Goal: Use online tool/utility: Use online tool/utility

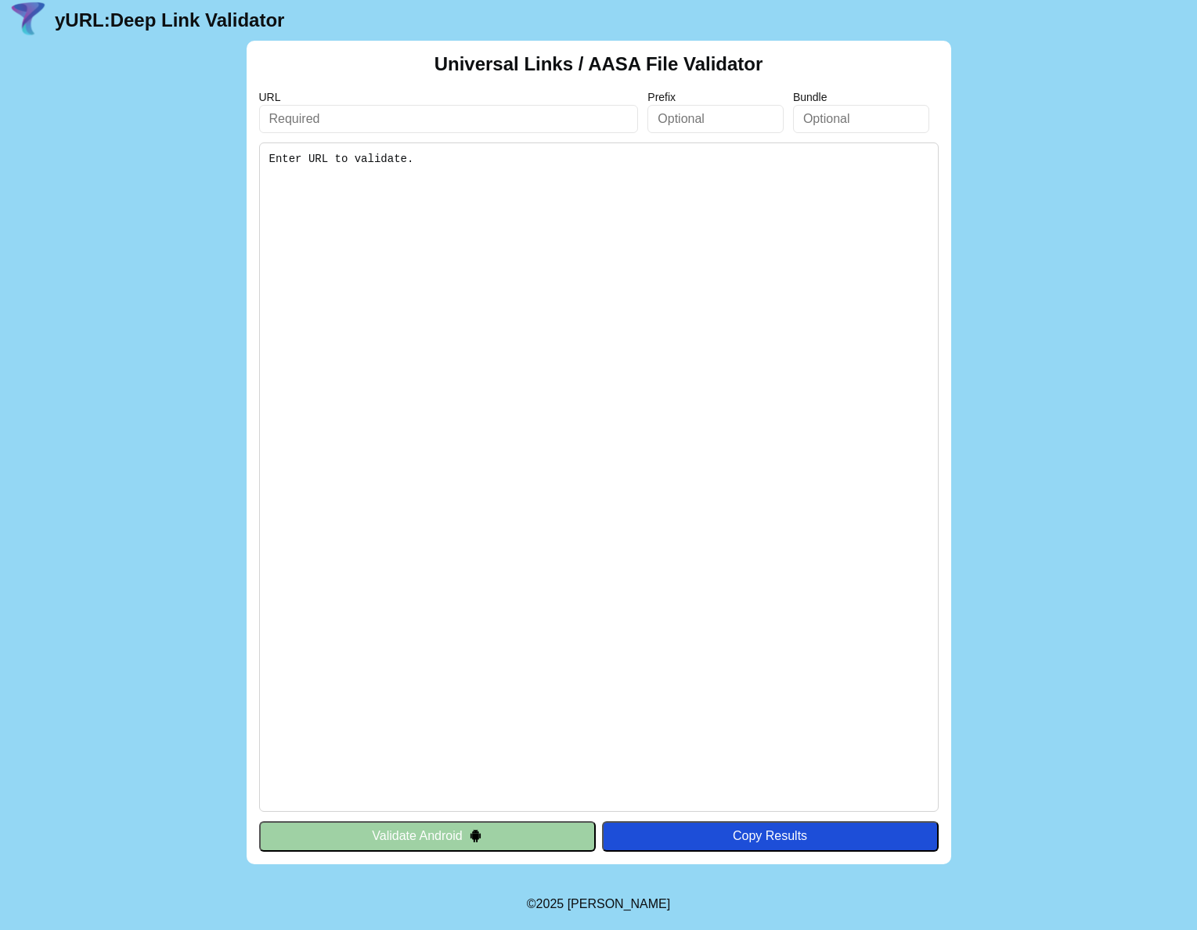
click at [387, 105] on input "text" at bounding box center [449, 119] width 380 height 28
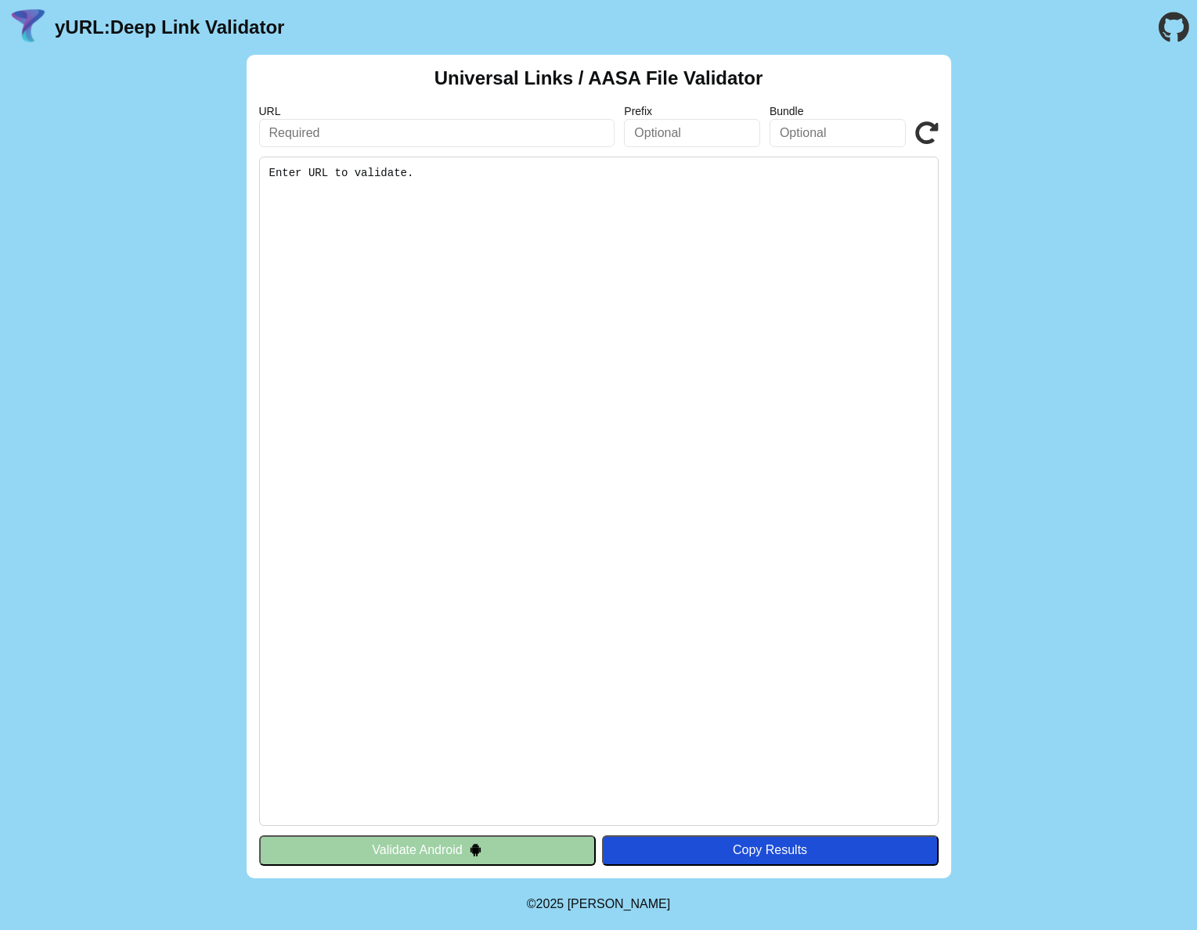
paste input "[URL][DOMAIN_NAME]"
type input "[URL][DOMAIN_NAME]"
click button "Validate" at bounding box center [0, 0] width 0 height 0
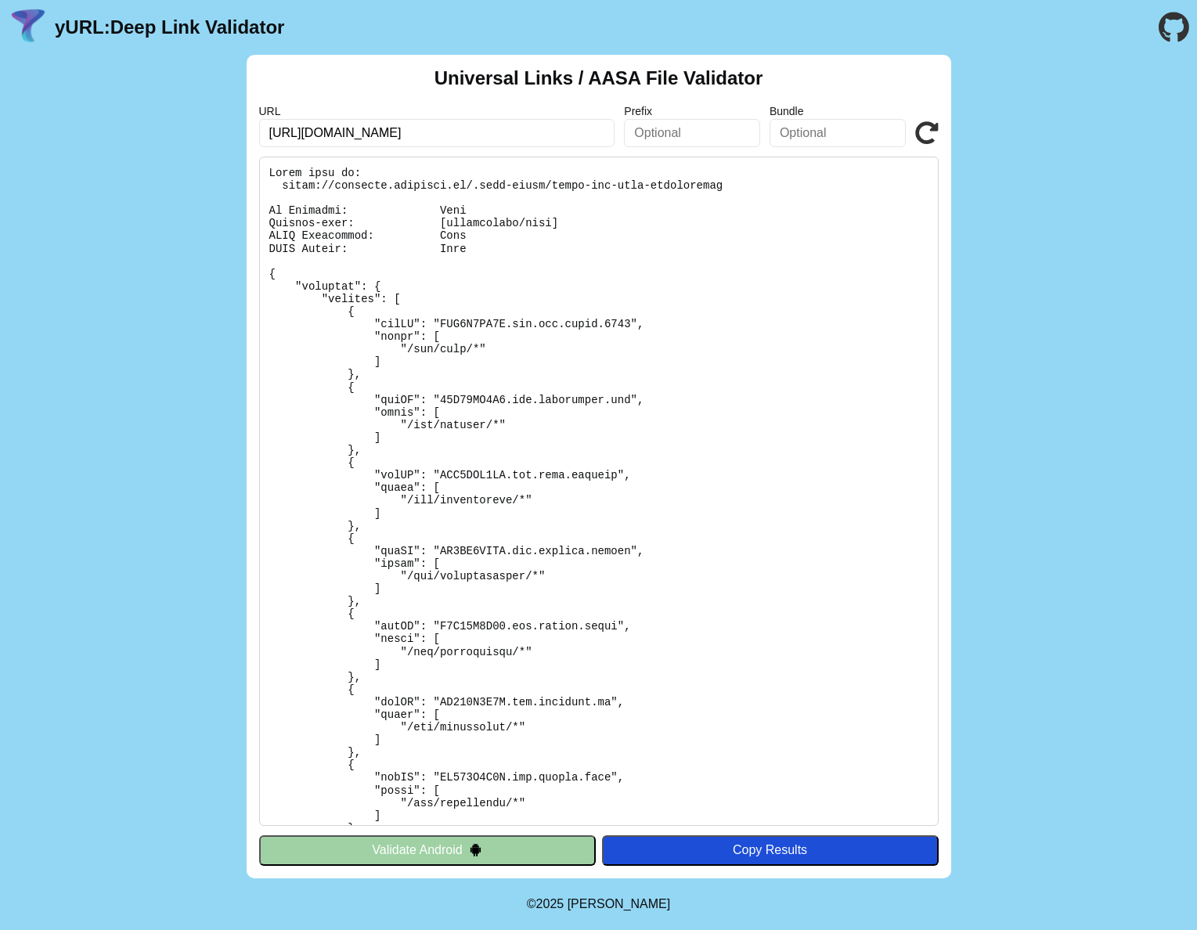
click at [926, 124] on icon at bounding box center [926, 132] width 23 height 23
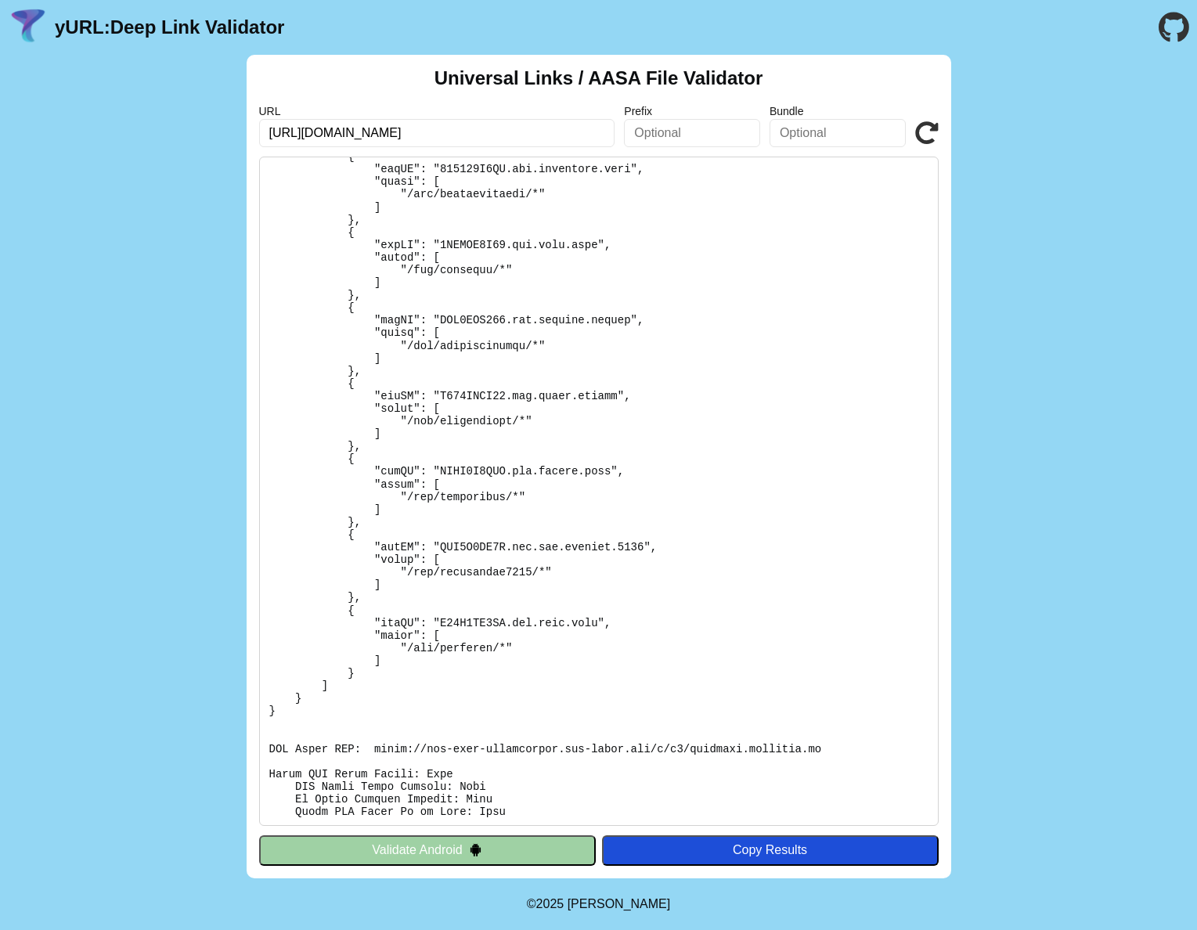
scroll to position [5313, 0]
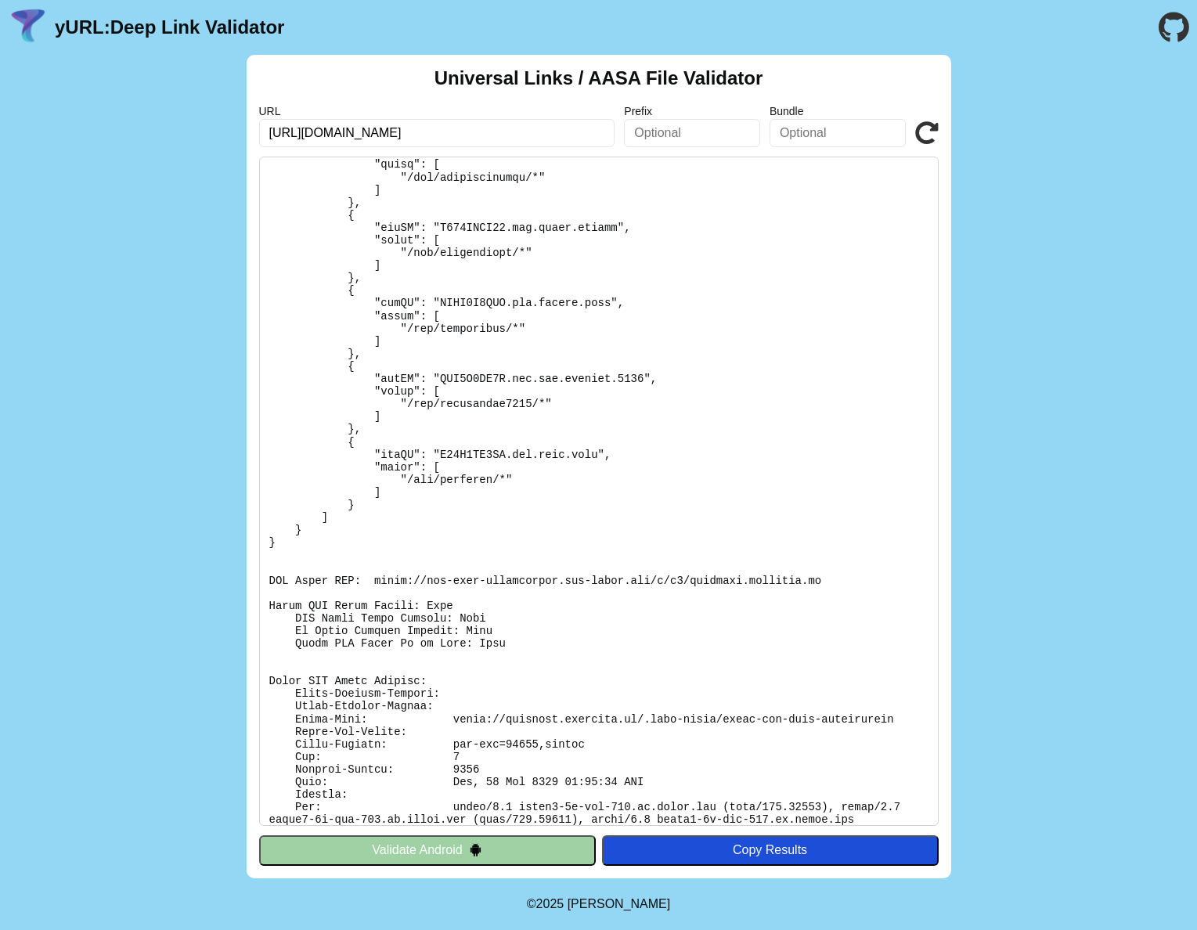
click at [917, 127] on icon at bounding box center [926, 132] width 23 height 23
click at [920, 128] on icon at bounding box center [926, 132] width 23 height 23
click at [931, 122] on icon at bounding box center [926, 132] width 23 height 23
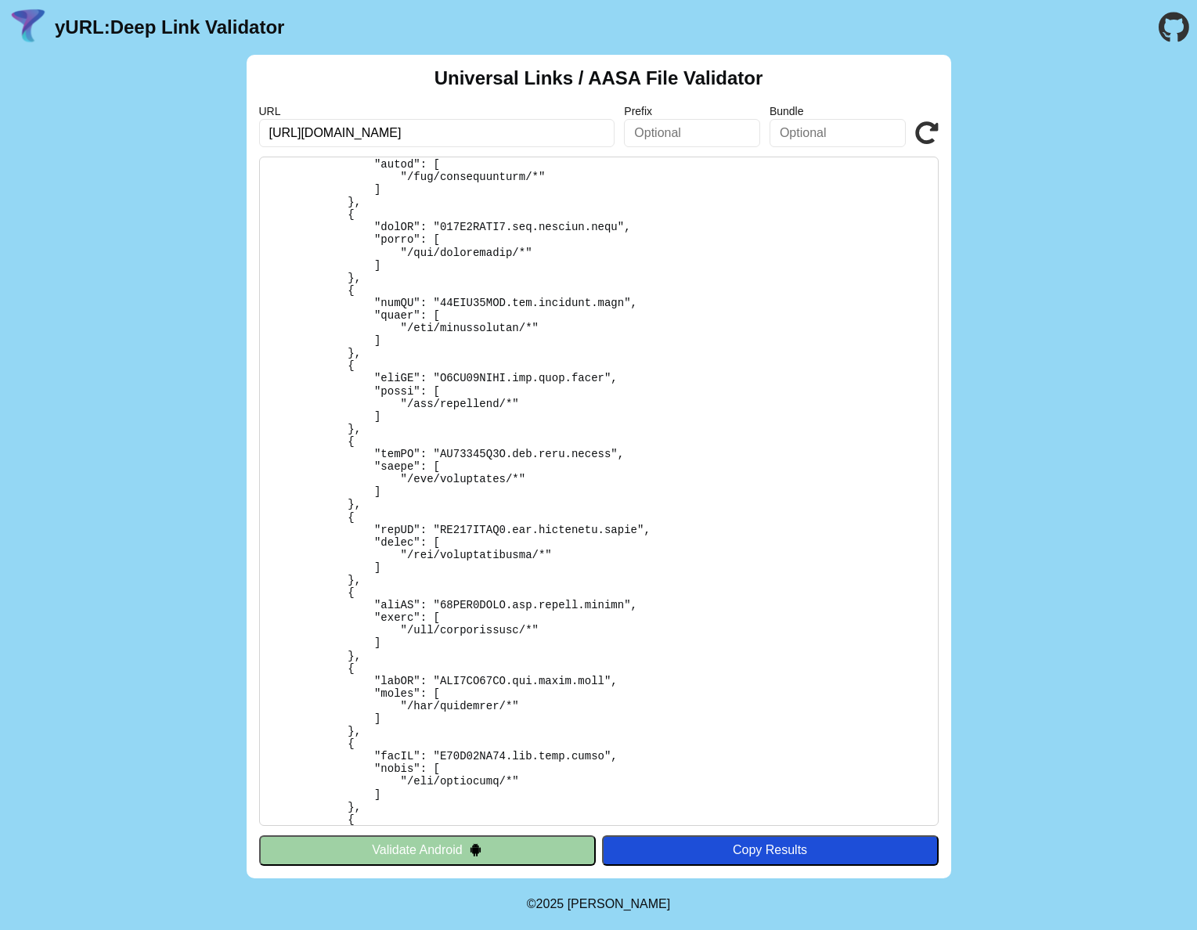
scroll to position [5313, 0]
